Goal: Use online tool/utility: Use online tool/utility

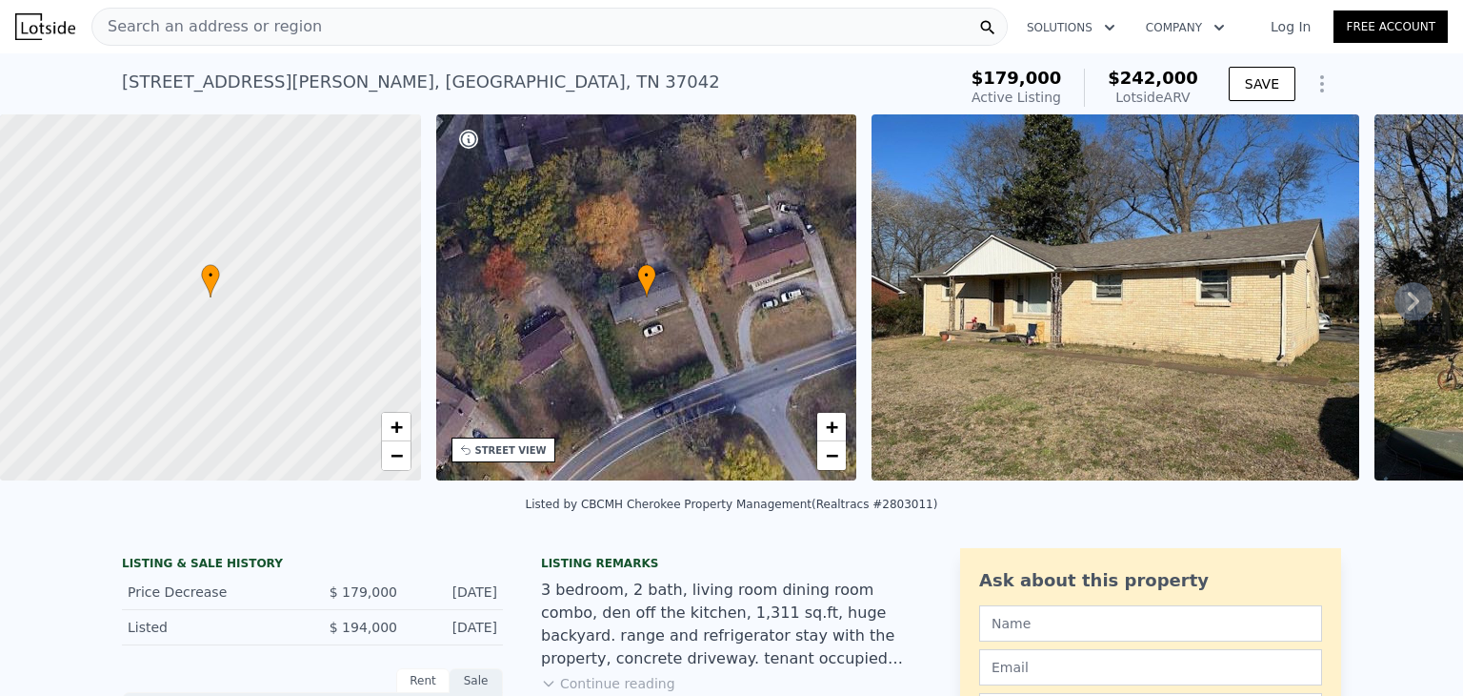
click at [1408, 309] on icon at bounding box center [1413, 301] width 11 height 19
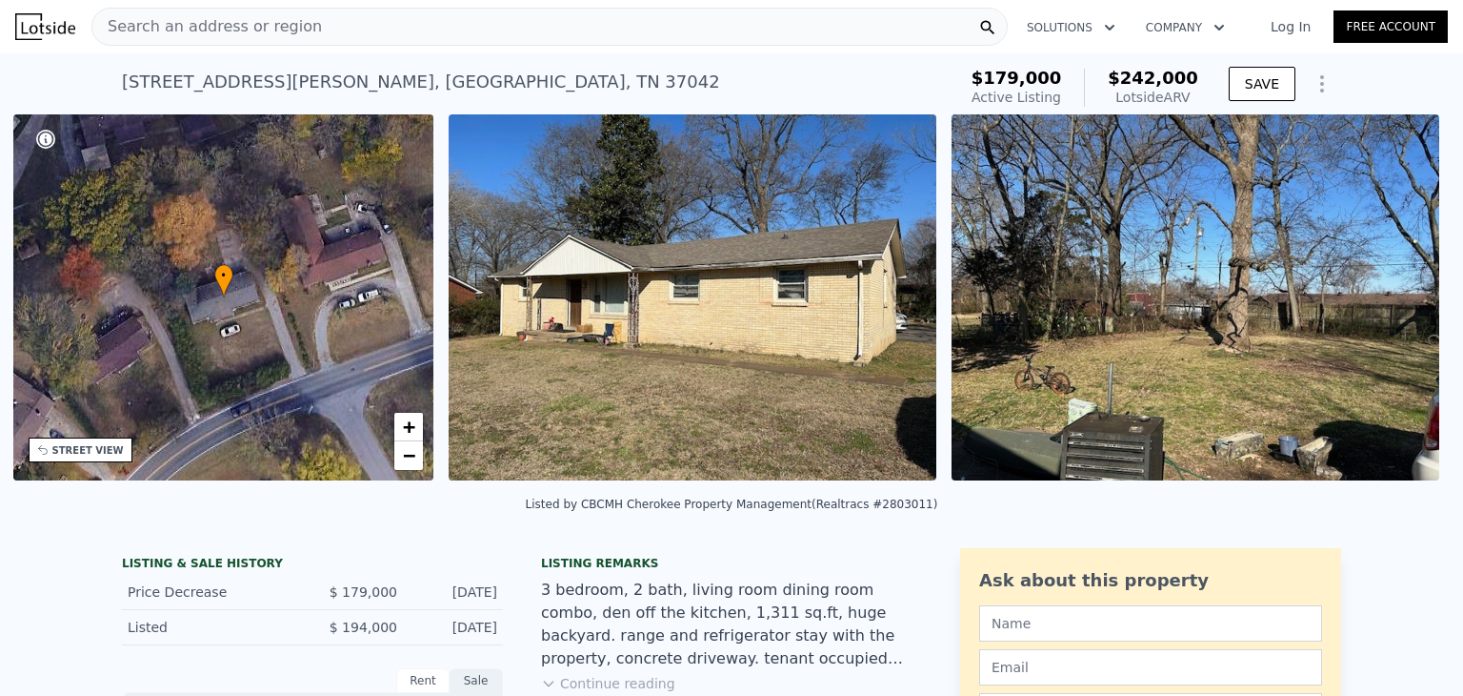
scroll to position [0, 443]
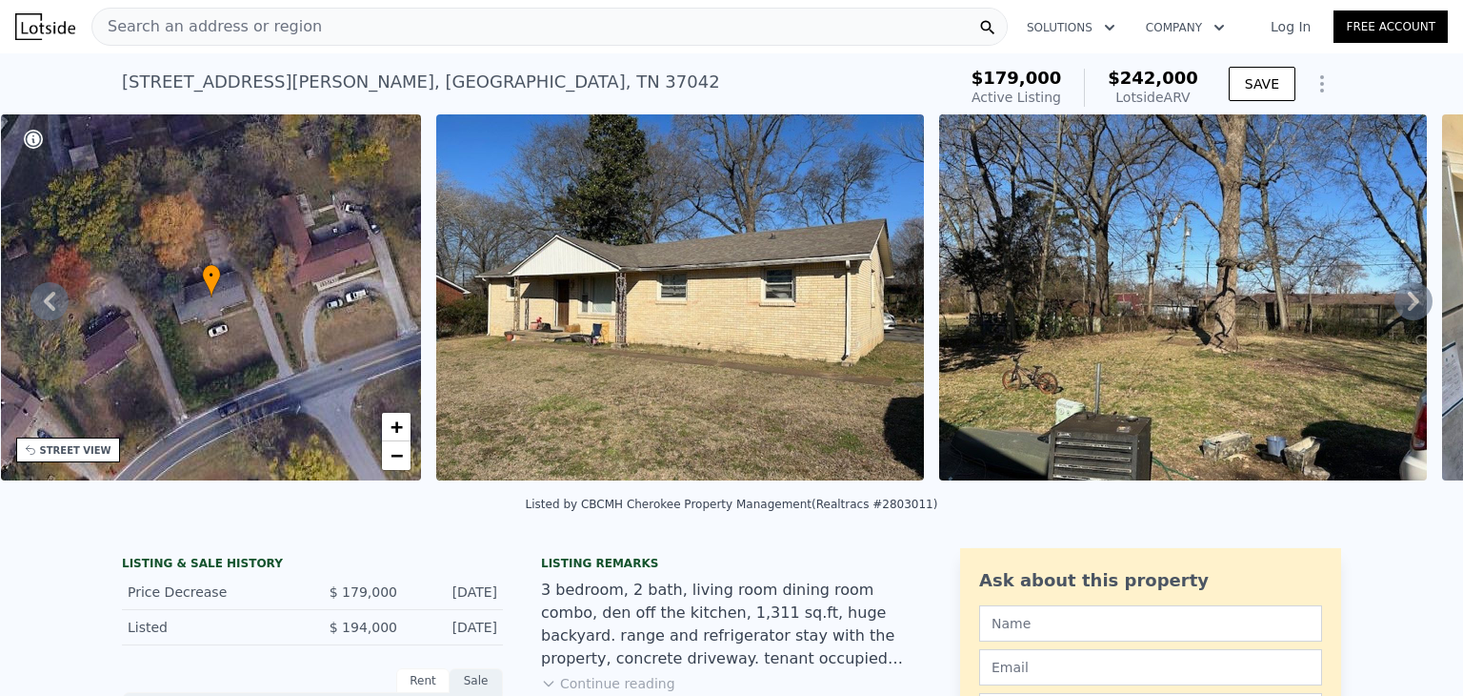
click at [1396, 308] on icon at bounding box center [1414, 301] width 38 height 38
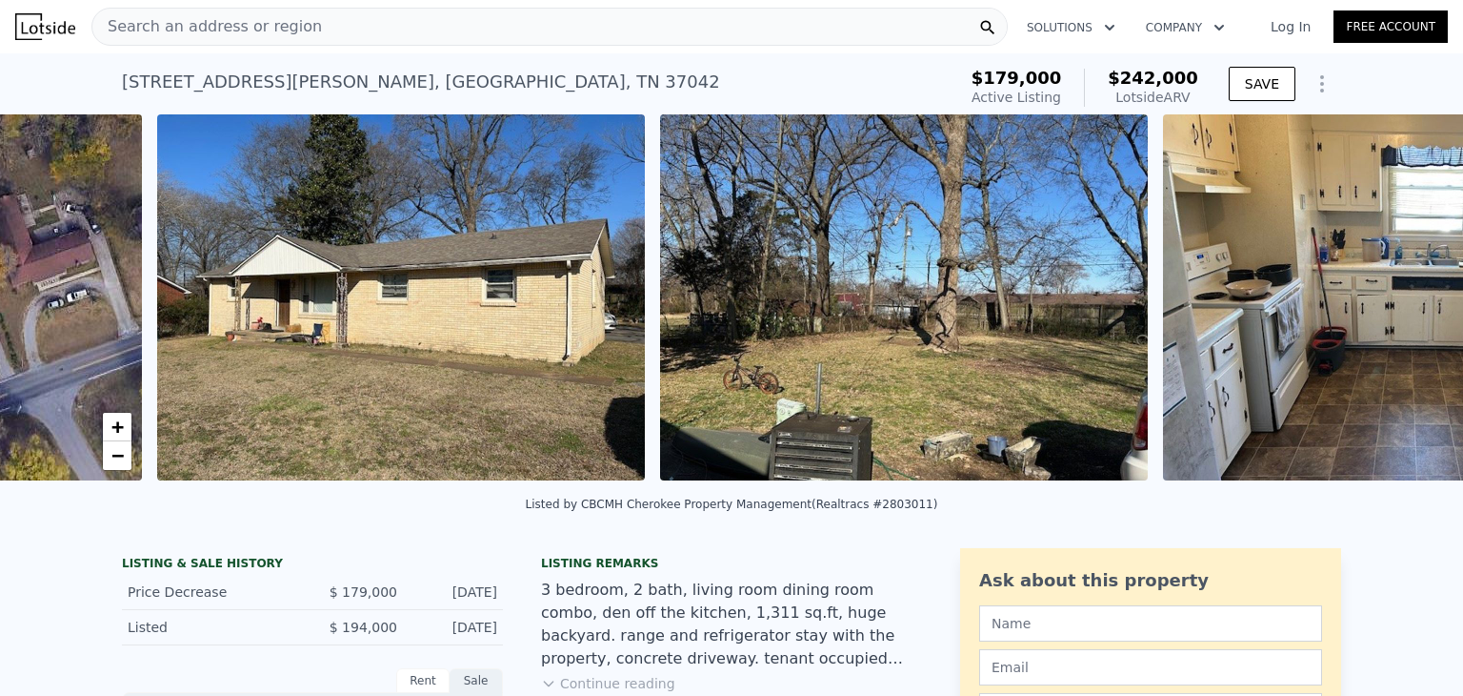
scroll to position [0, 872]
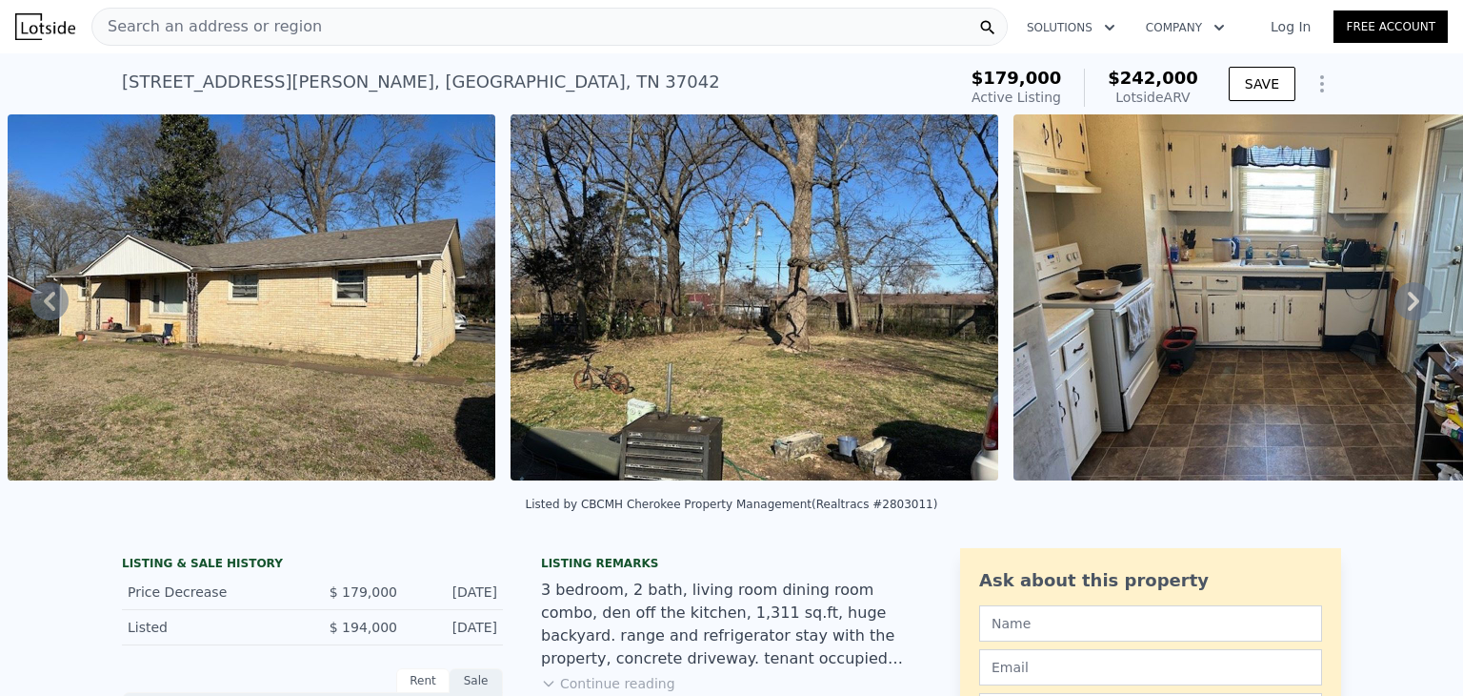
click at [1395, 306] on icon at bounding box center [1414, 301] width 38 height 38
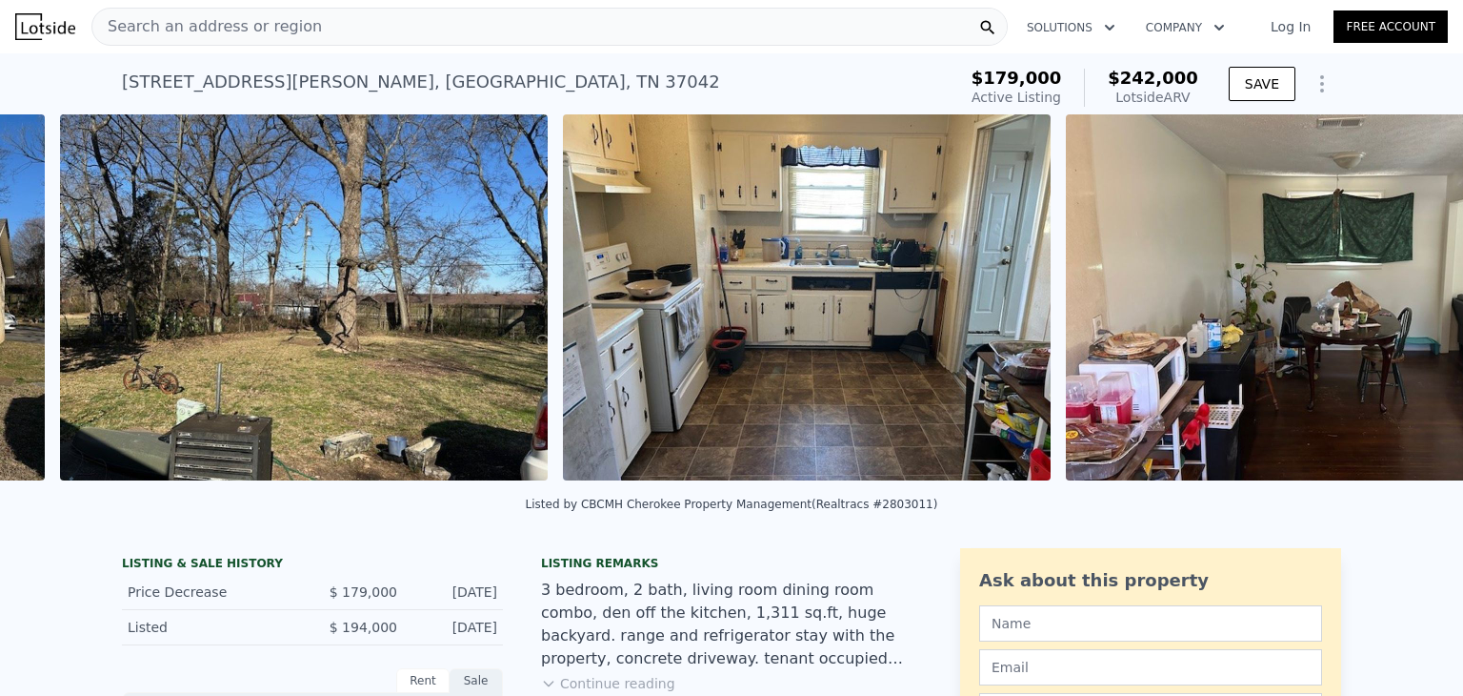
scroll to position [0, 1375]
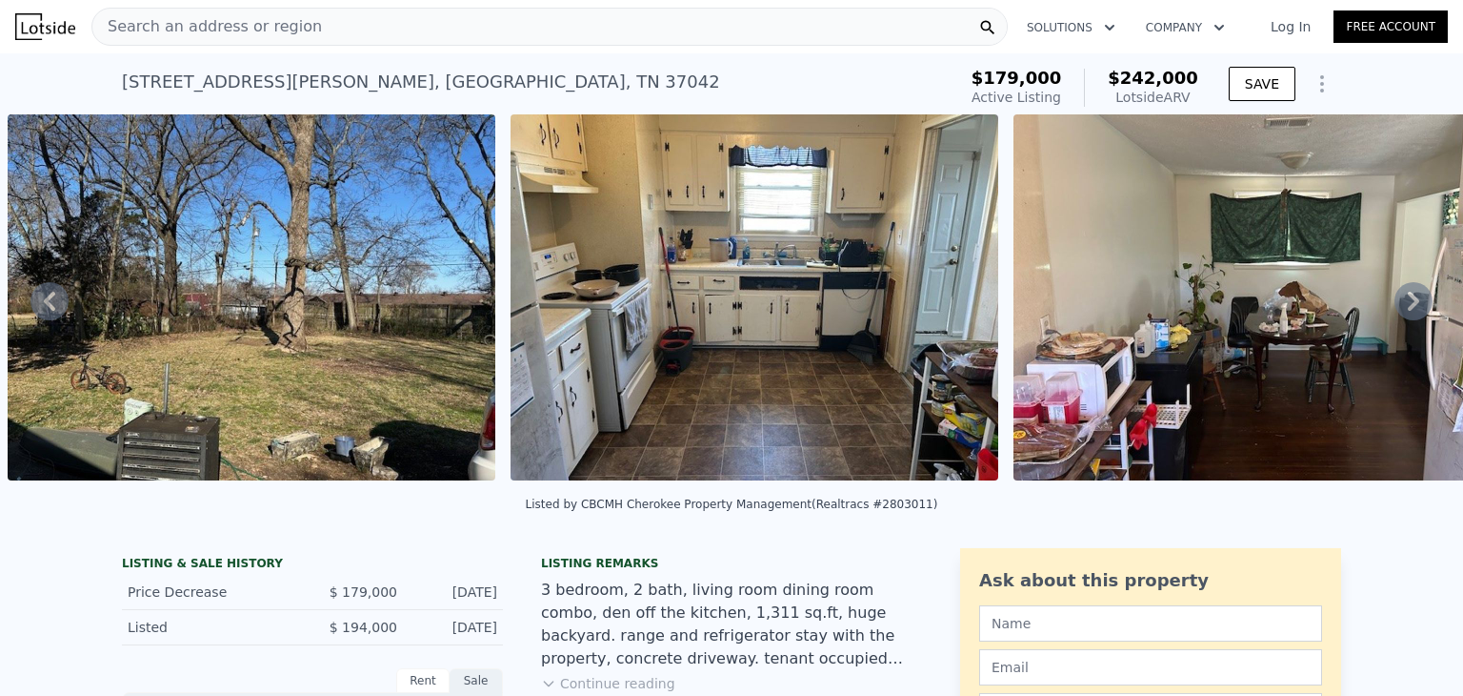
click at [1408, 311] on icon at bounding box center [1413, 301] width 11 height 19
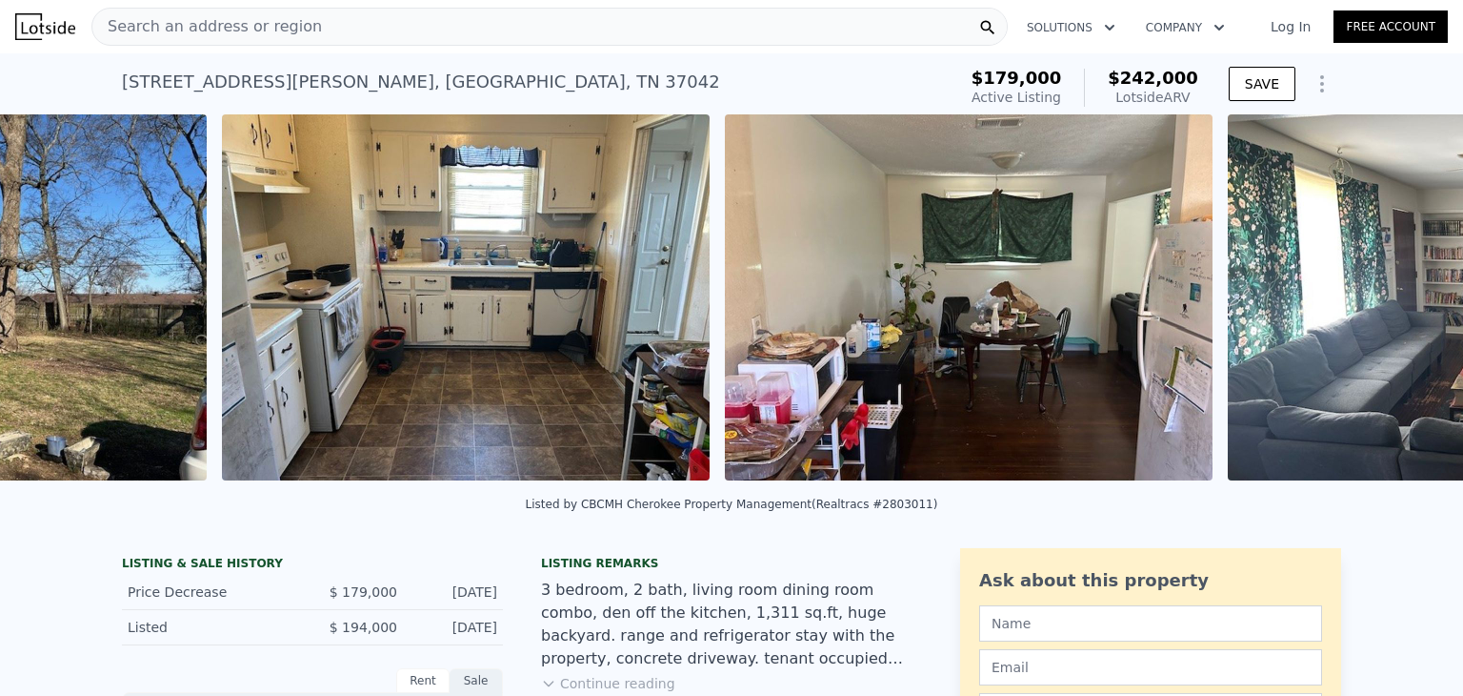
scroll to position [0, 1878]
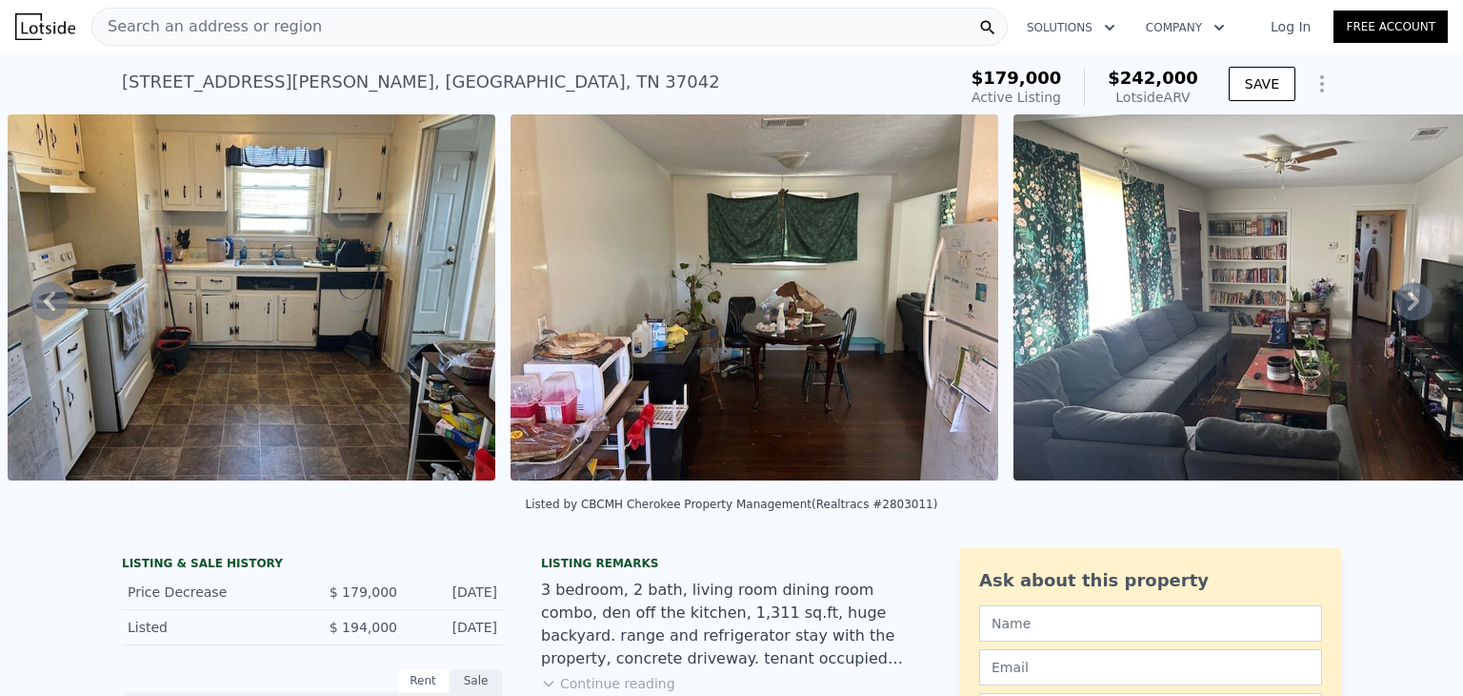
click at [1395, 307] on icon at bounding box center [1414, 301] width 38 height 38
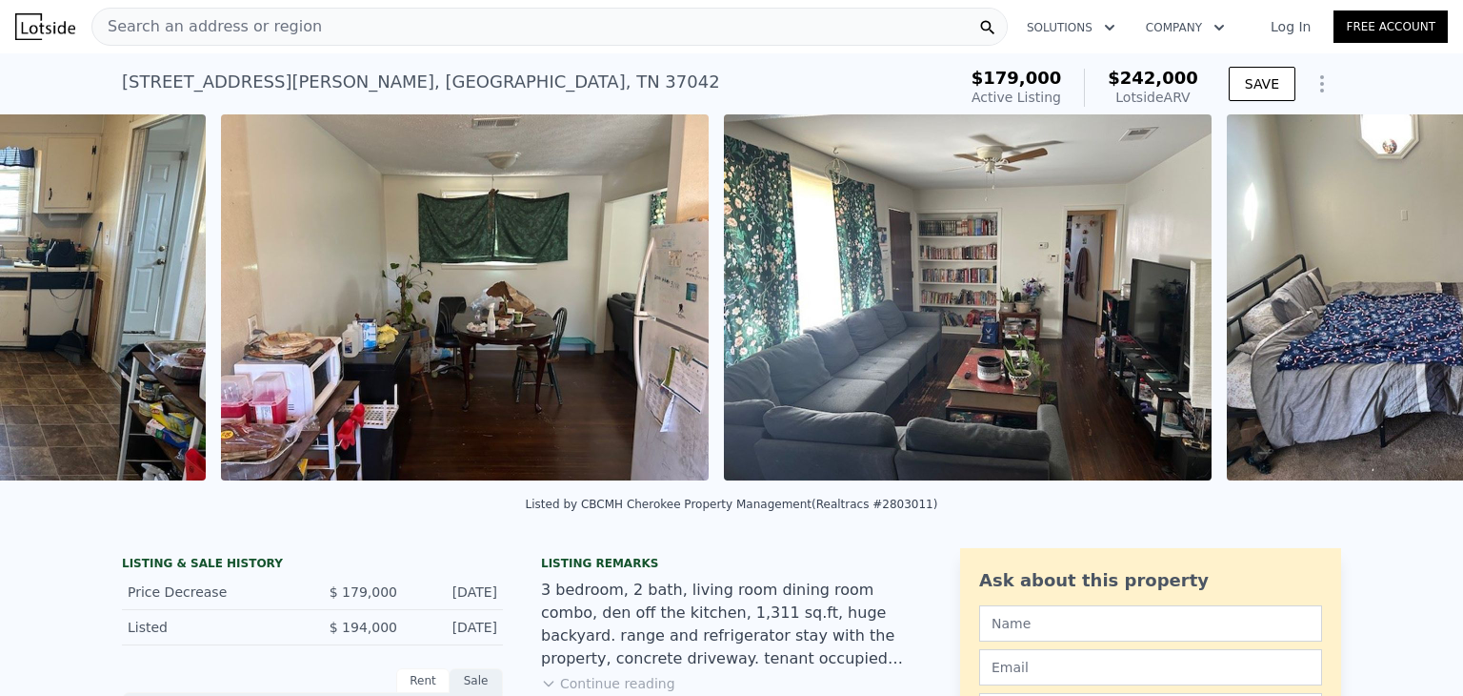
scroll to position [0, 2381]
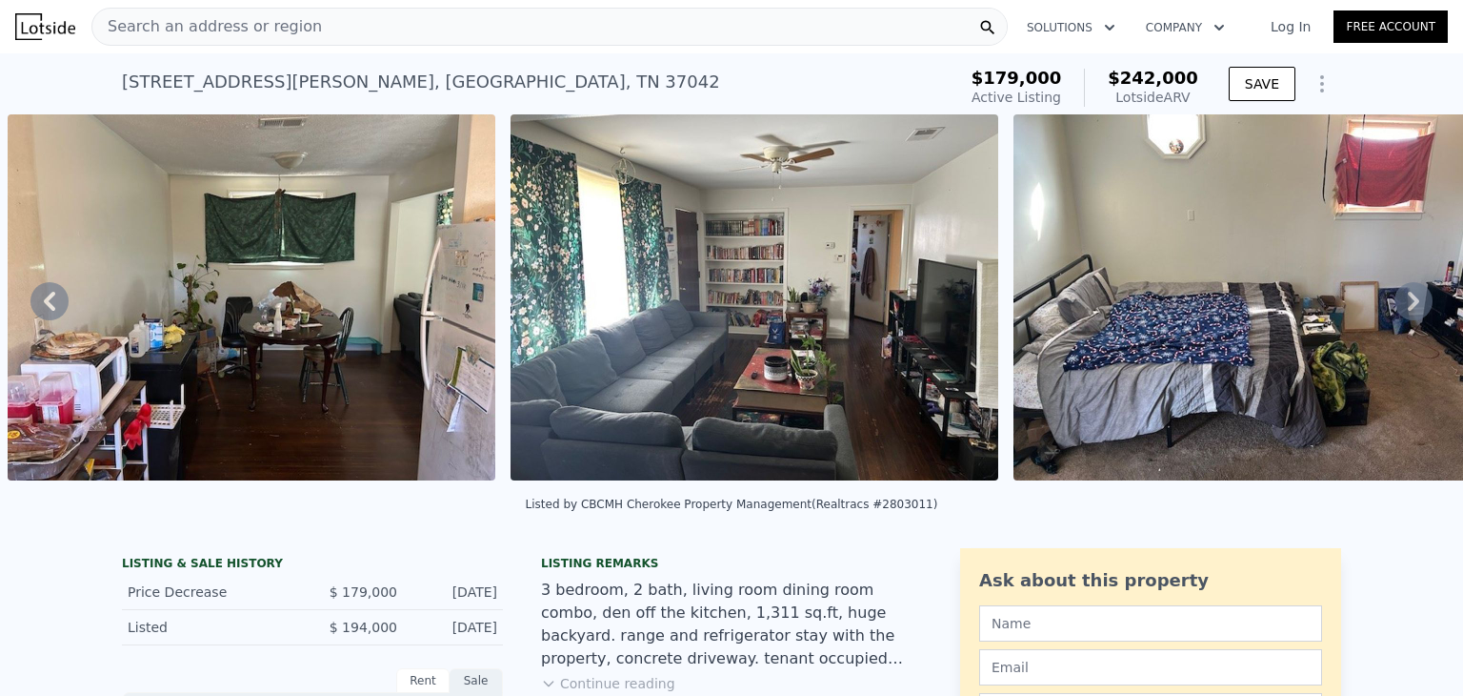
click at [1396, 304] on icon at bounding box center [1414, 301] width 38 height 38
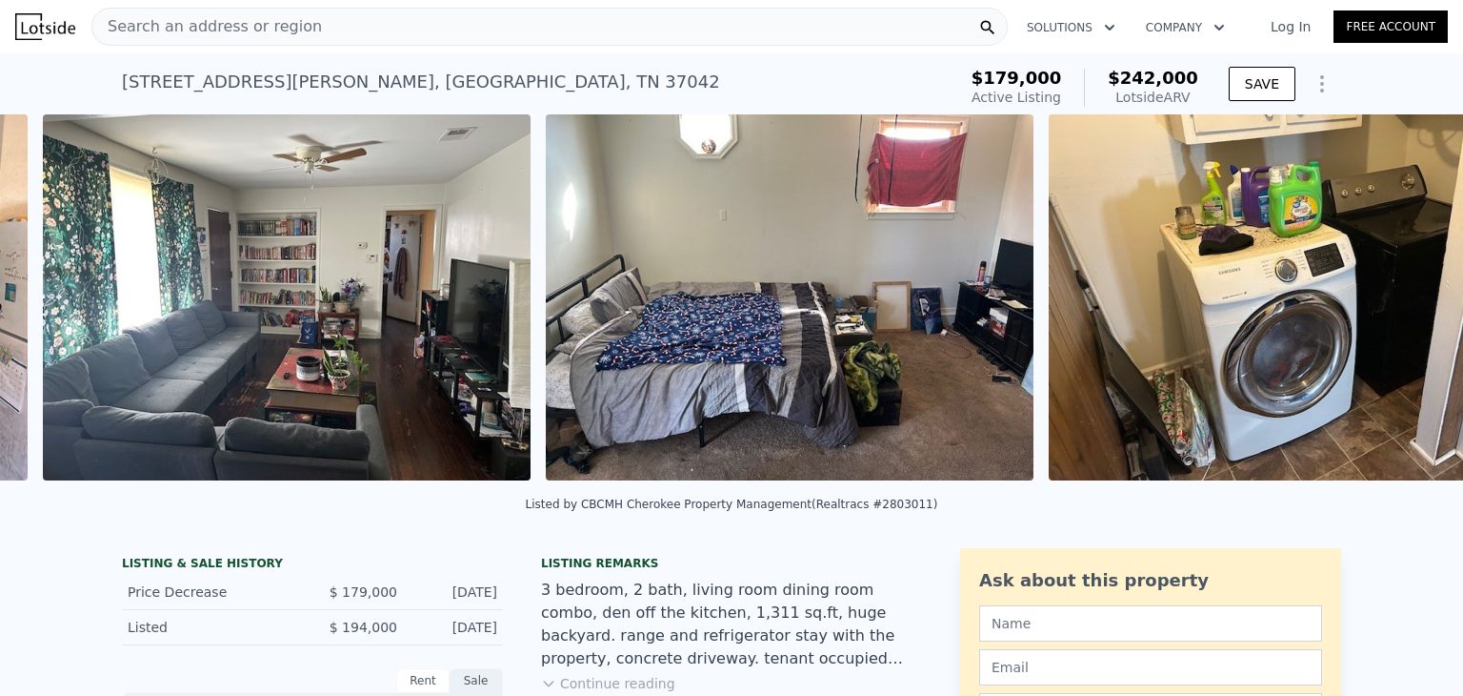
scroll to position [0, 2884]
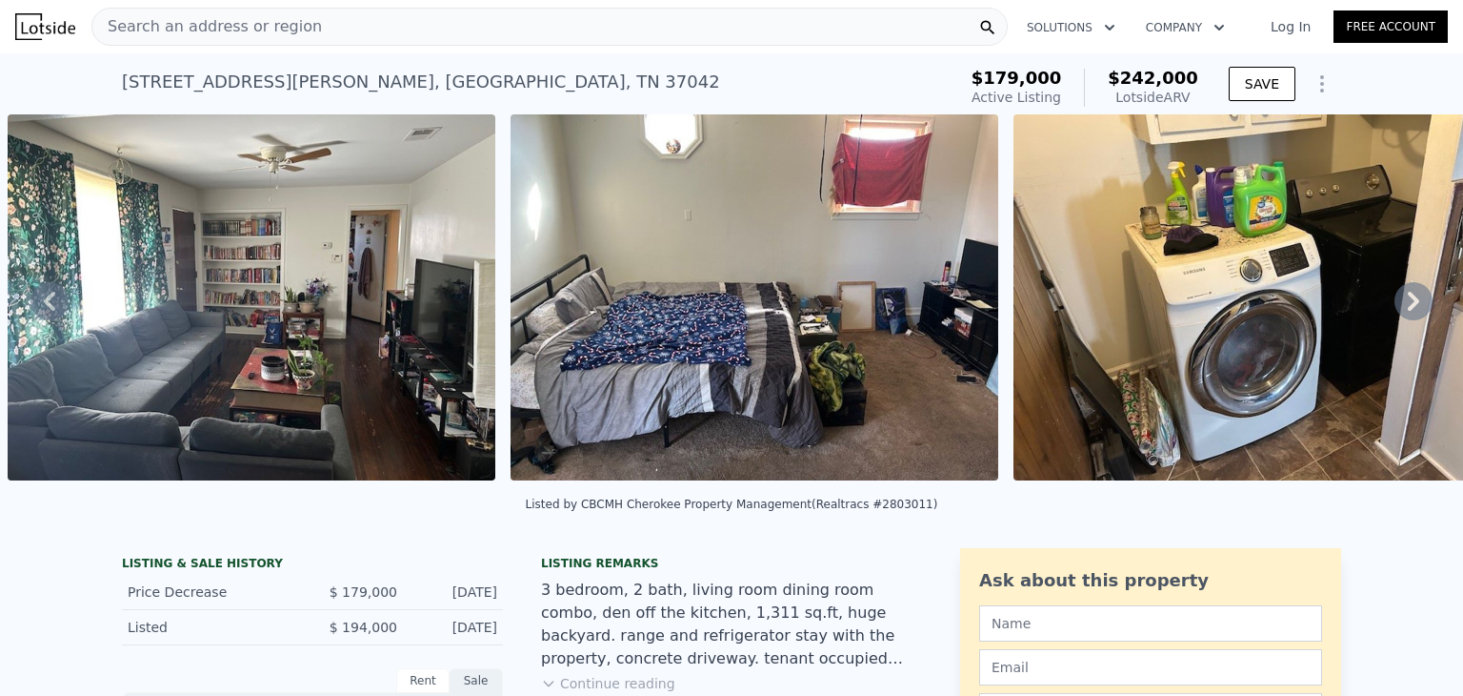
click at [281, 22] on span "Search an address or region" at bounding box center [207, 26] width 230 height 23
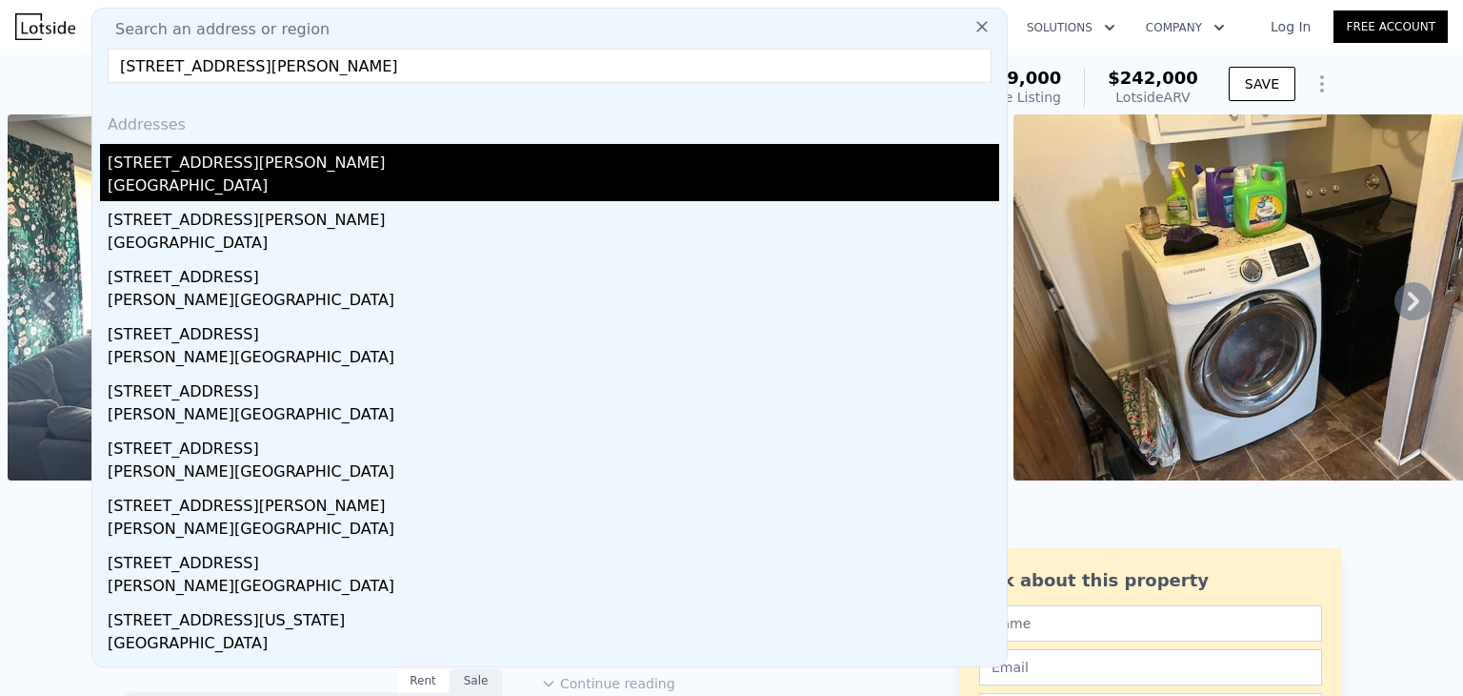
type input "[STREET_ADDRESS][PERSON_NAME]"
click at [164, 176] on div "[GEOGRAPHIC_DATA]" at bounding box center [554, 187] width 892 height 27
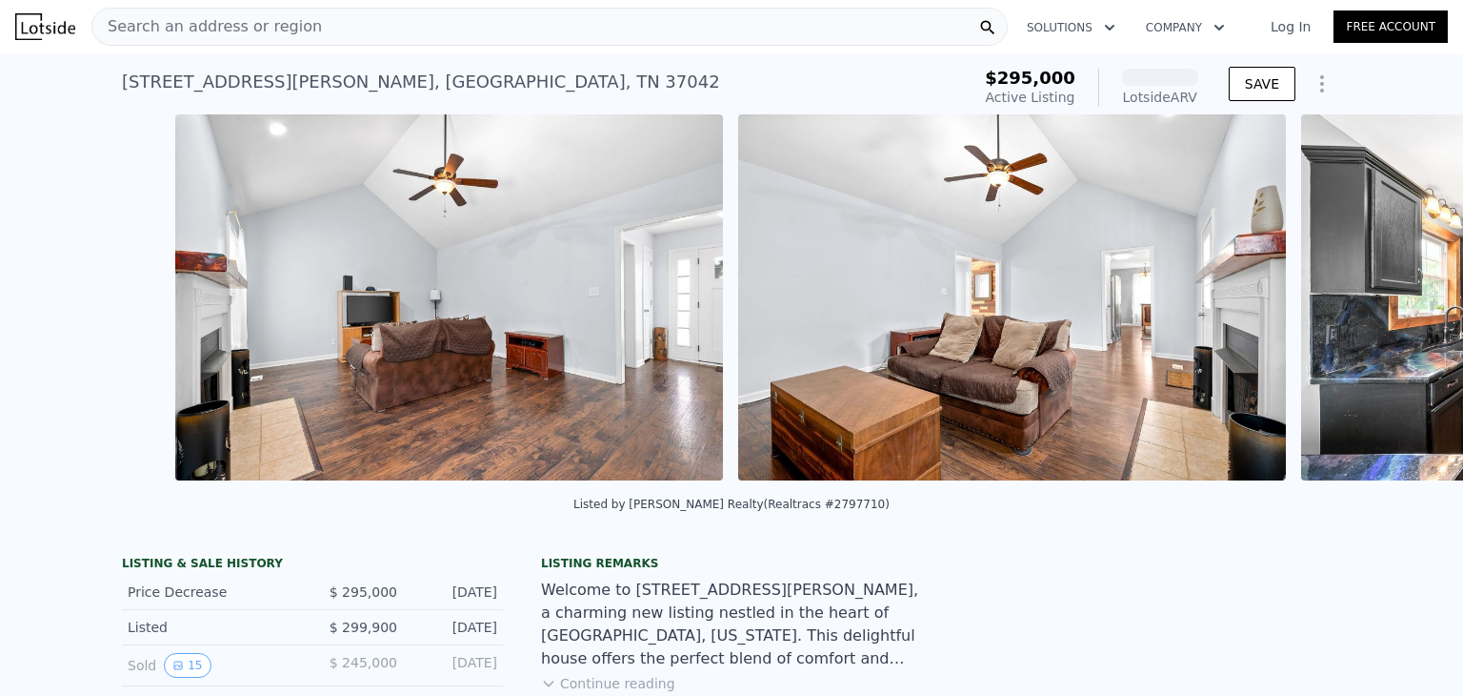
scroll to position [0, 3052]
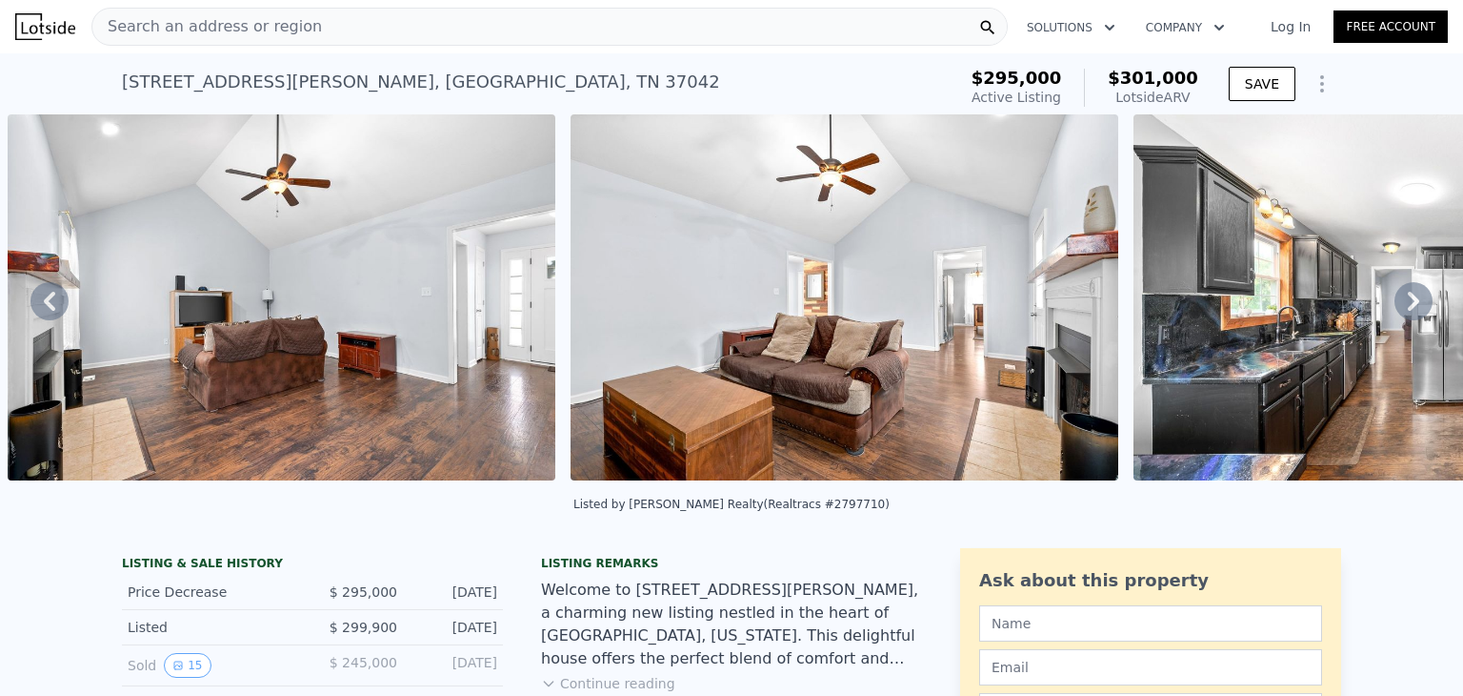
click at [339, 18] on div "Search an address or region" at bounding box center [549, 27] width 917 height 38
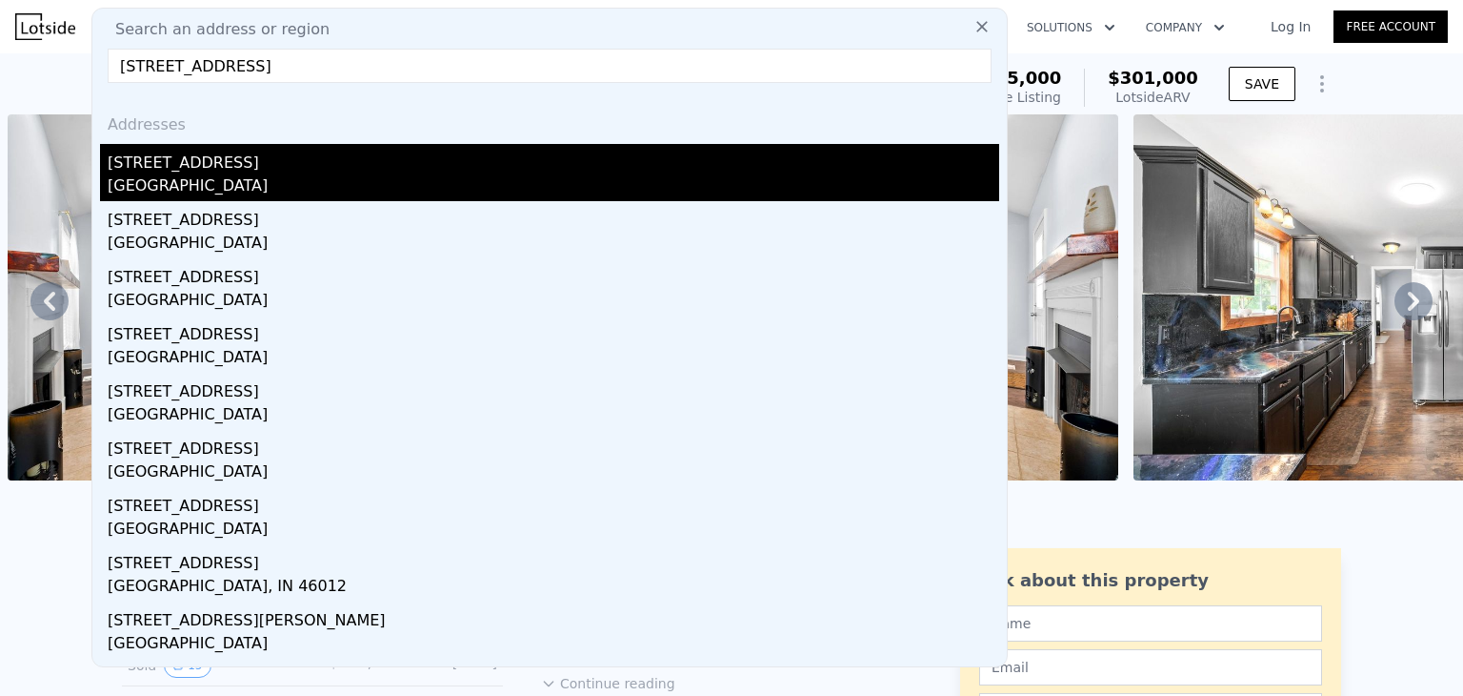
type input "[STREET_ADDRESS]"
click at [168, 183] on div "[GEOGRAPHIC_DATA]" at bounding box center [554, 187] width 892 height 27
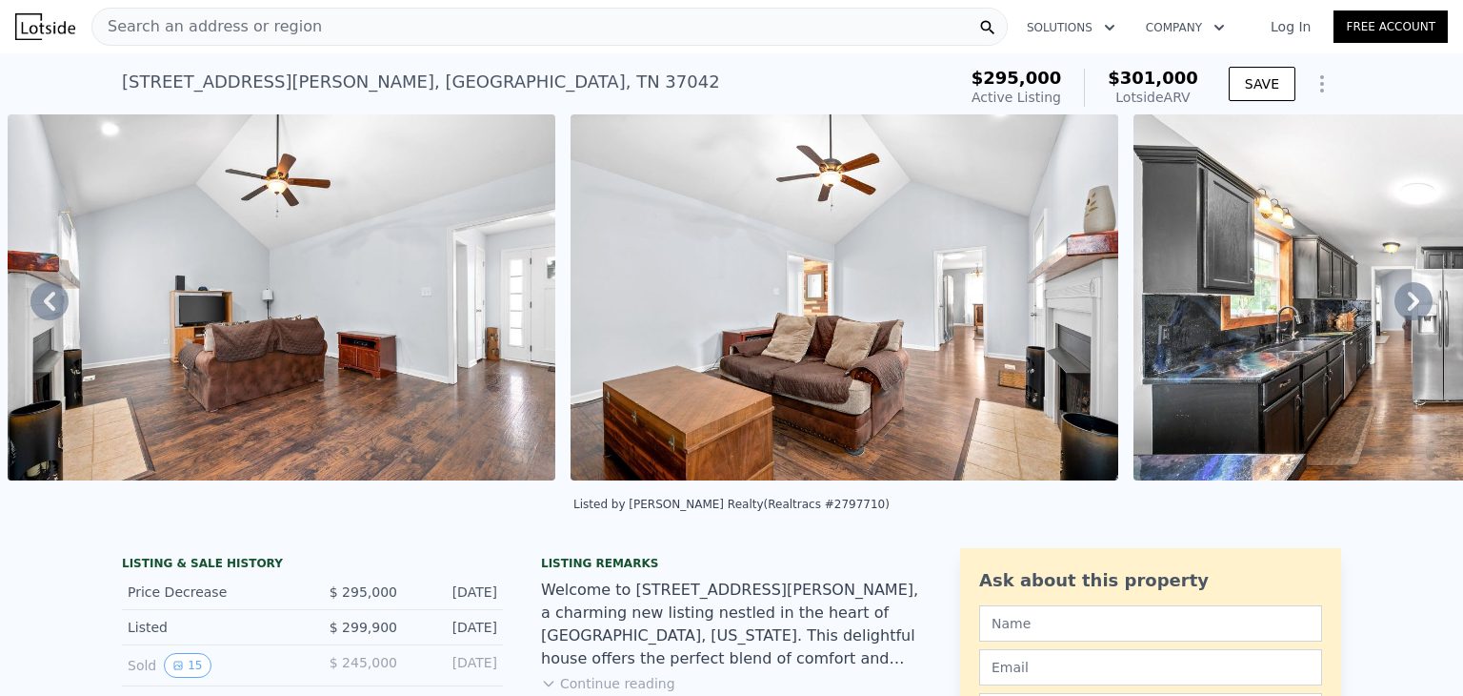
type input "3"
type input "1711"
type input "2688"
type input "8712"
type input "22651.2"
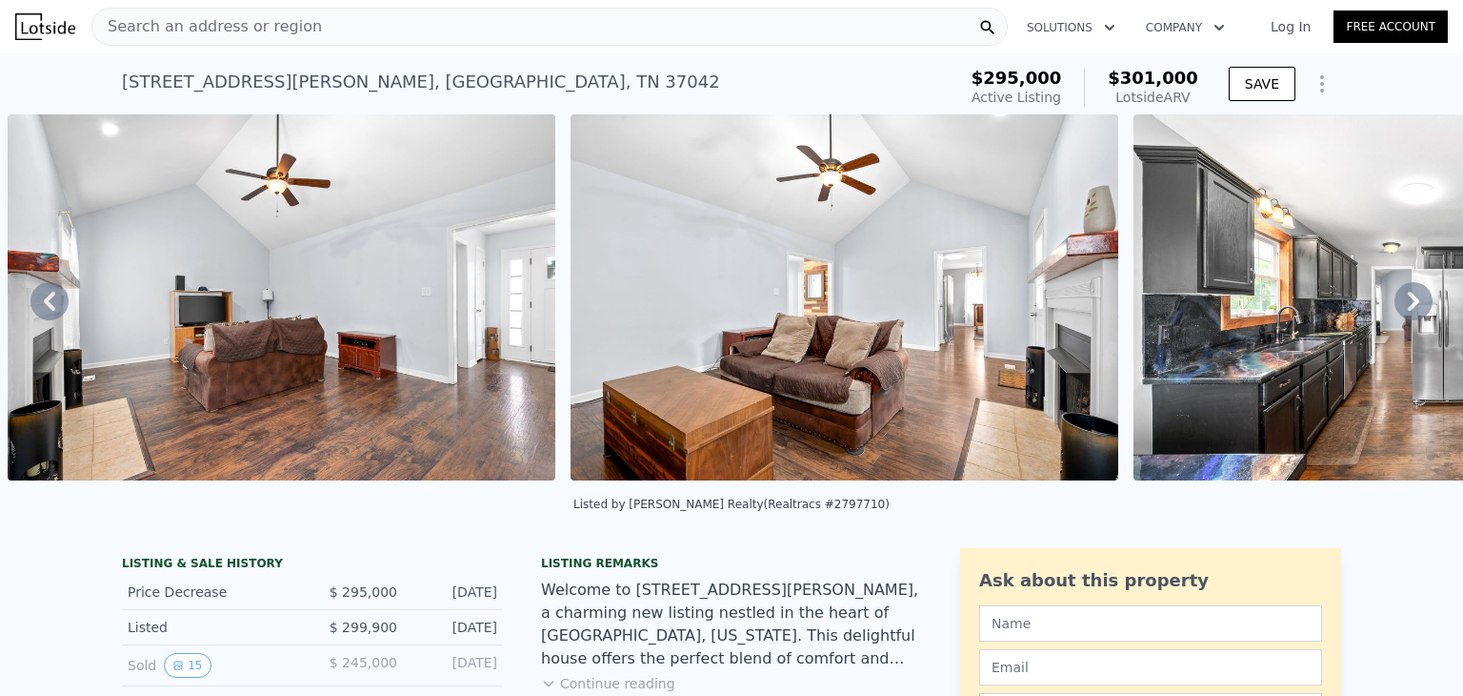
type input "$ 352,000"
type input "-$ 39,238"
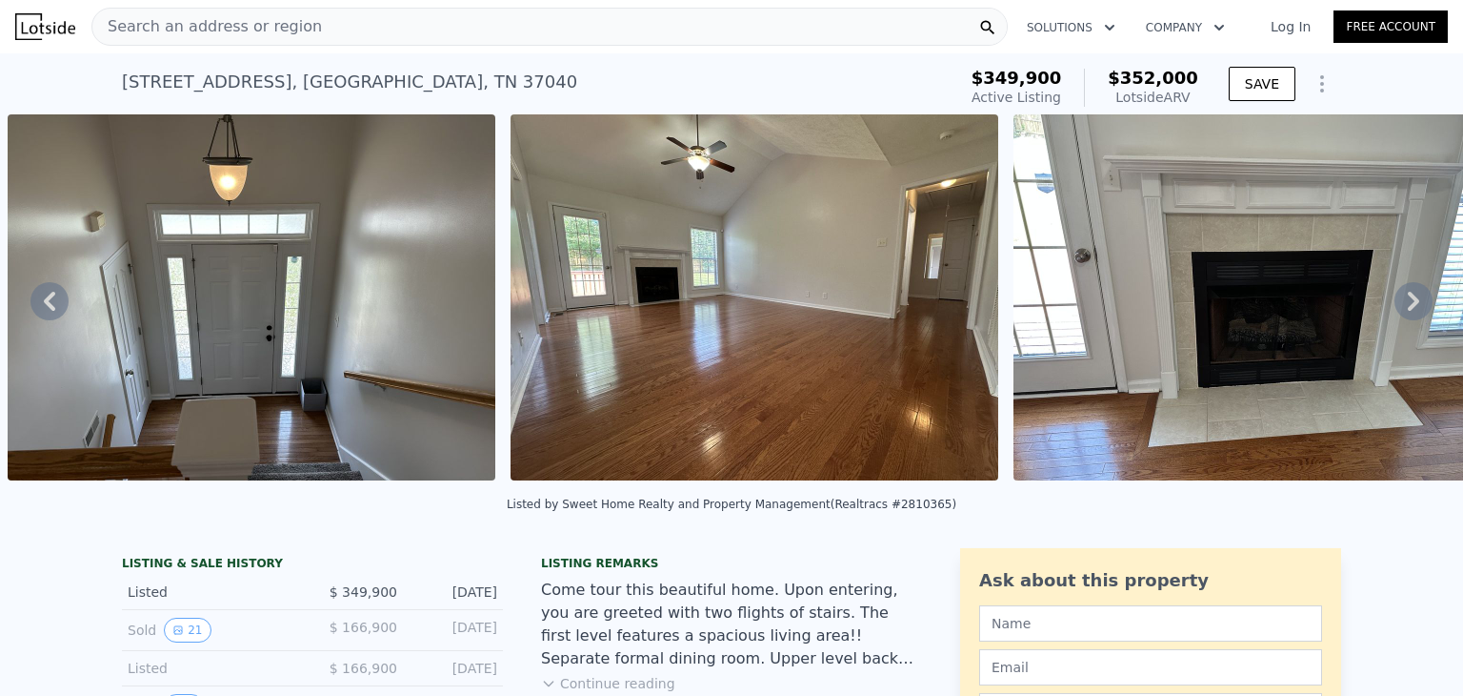
click at [258, 37] on span "Search an address or region" at bounding box center [207, 26] width 230 height 23
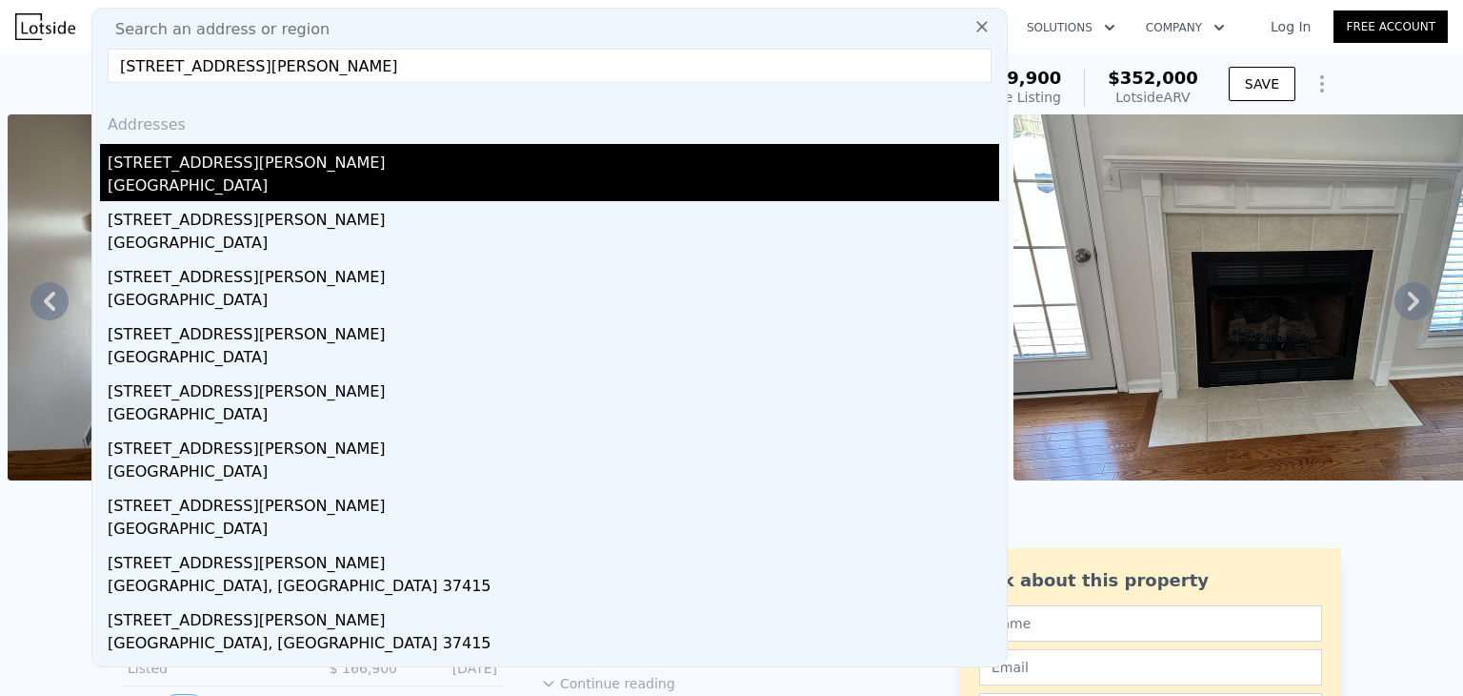
type input "[STREET_ADDRESS][PERSON_NAME]"
click at [183, 174] on div "[GEOGRAPHIC_DATA]" at bounding box center [554, 187] width 892 height 27
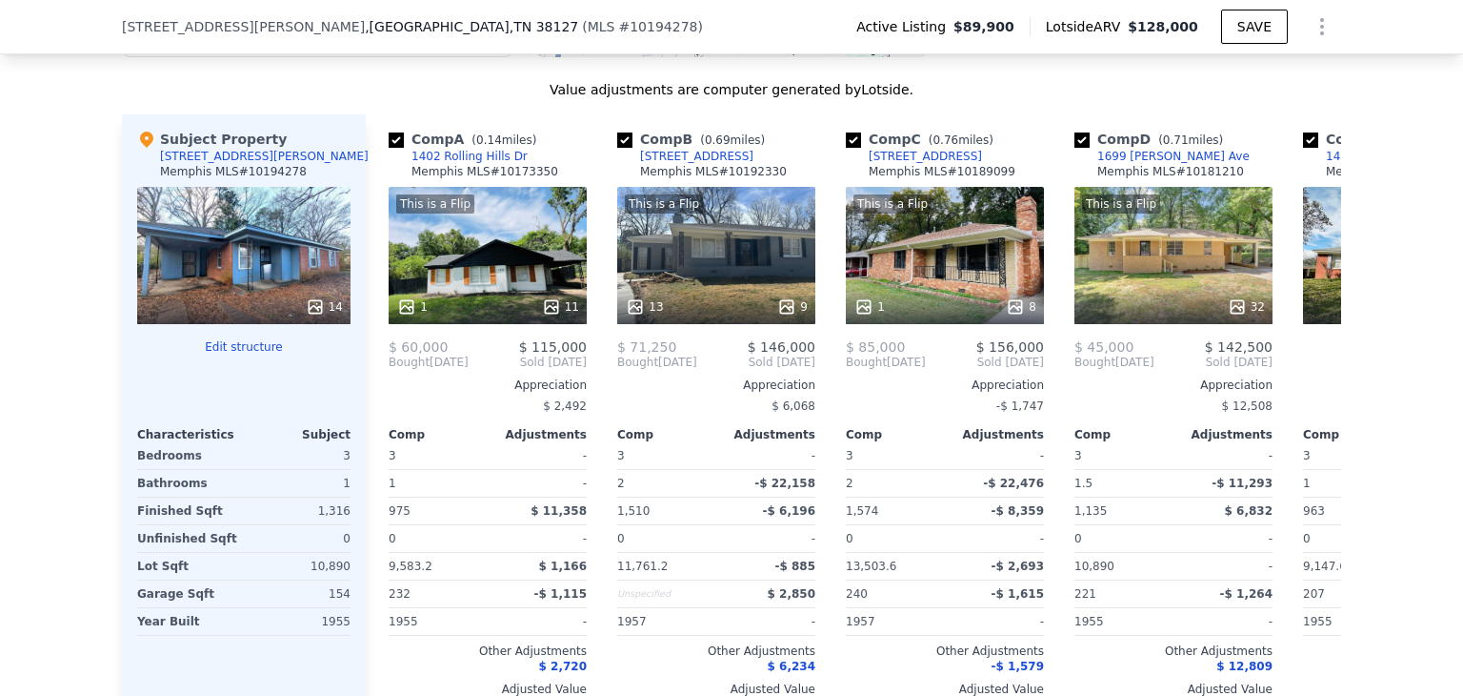
scroll to position [2165, 0]
